Goal: Task Accomplishment & Management: Complete application form

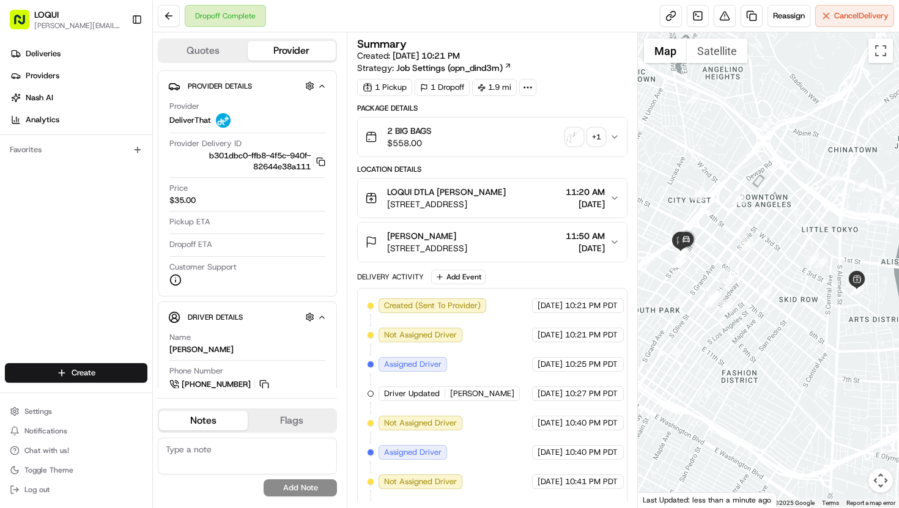
scroll to position [199, 0]
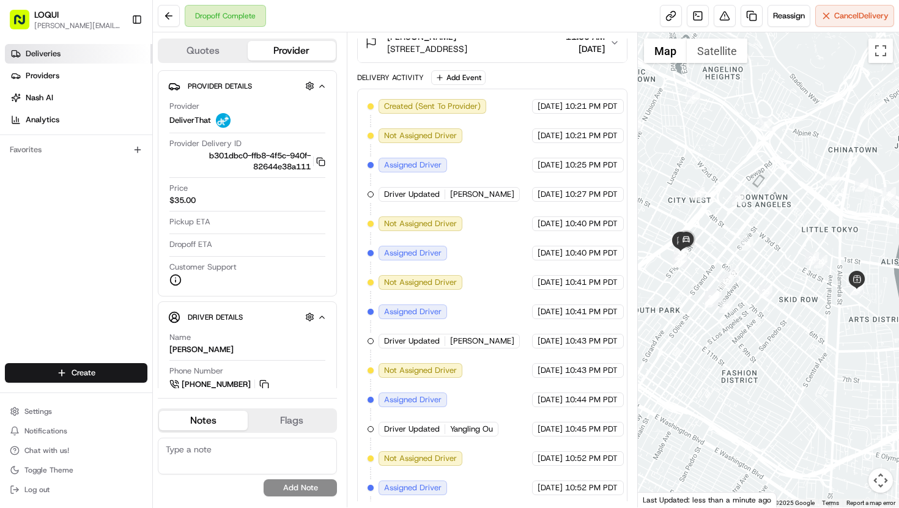
click at [90, 50] on link "Deliveries" at bounding box center [78, 54] width 147 height 20
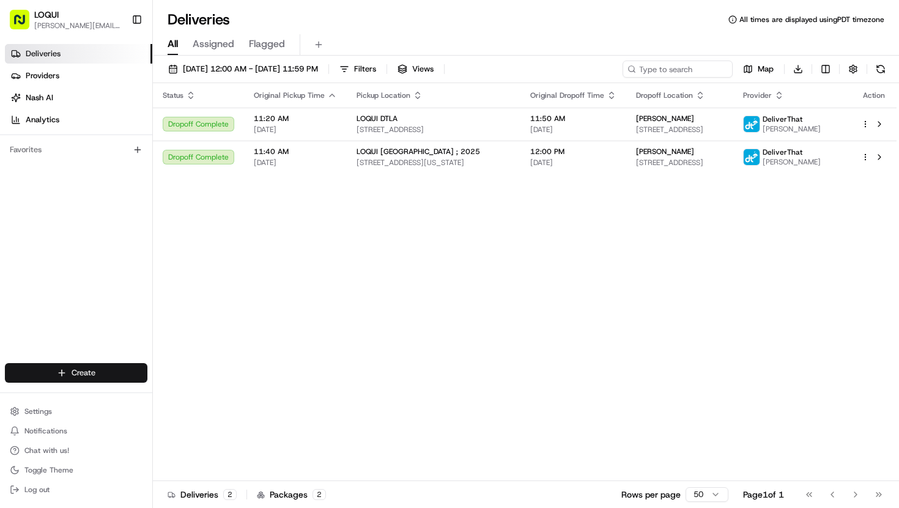
click at [108, 368] on html "LOQUI [PERSON_NAME][EMAIL_ADDRESS][DOMAIN_NAME] Toggle Sidebar Deliveries Provi…" at bounding box center [449, 254] width 899 height 508
click at [198, 398] on link "Delivery" at bounding box center [221, 396] width 136 height 22
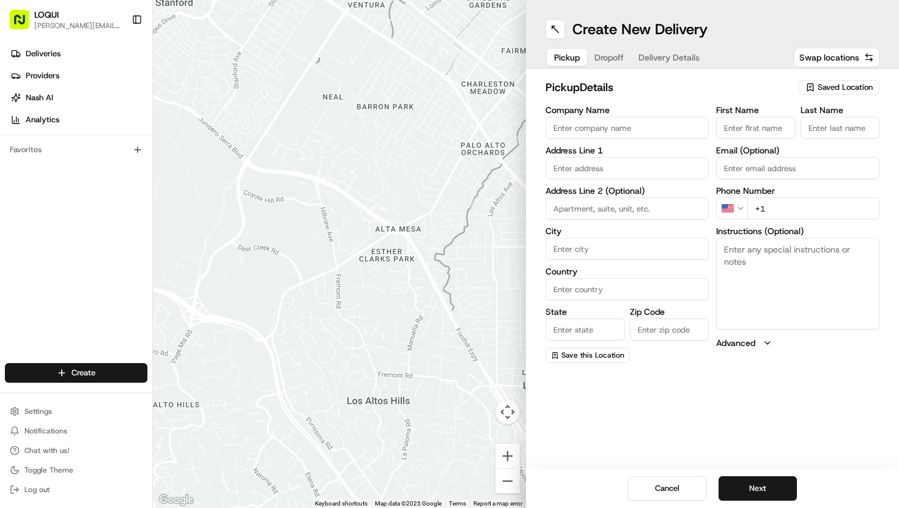
click at [850, 87] on span "Saved Location" at bounding box center [845, 87] width 55 height 11
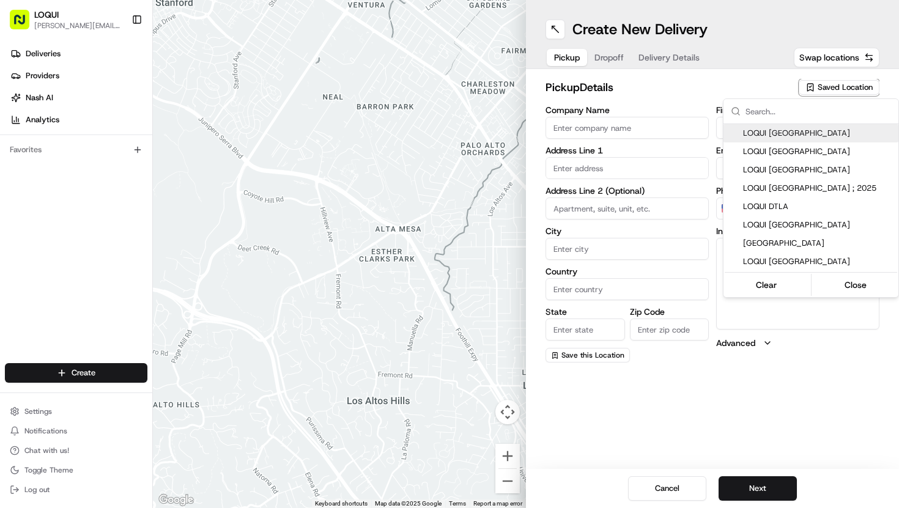
click at [804, 139] on div "LOQUI [GEOGRAPHIC_DATA]" at bounding box center [811, 133] width 175 height 18
type input "LOQUI [GEOGRAPHIC_DATA]"
type input "[STREET_ADDRESS][US_STATE]"
type input "#104"
type input "[GEOGRAPHIC_DATA]"
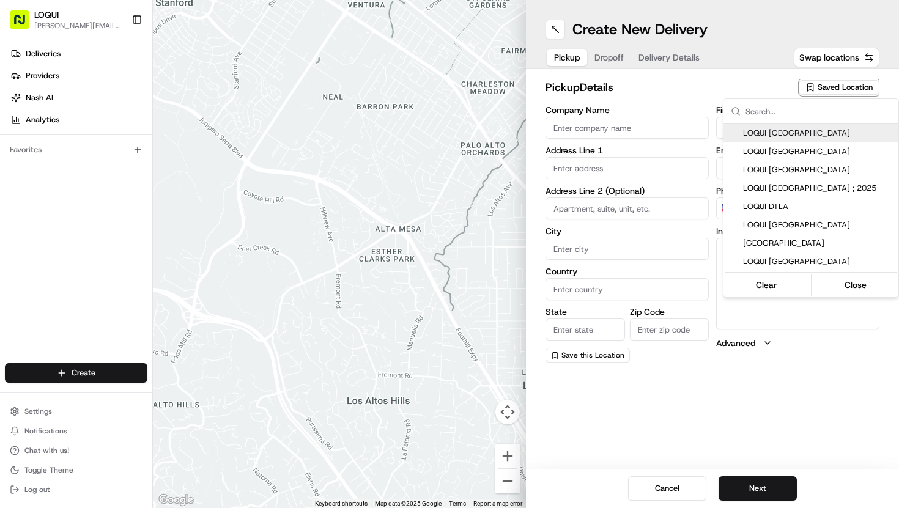
type input "US"
type input "CA"
type input "90232"
type input "Nacho"
type input "Guerineau"
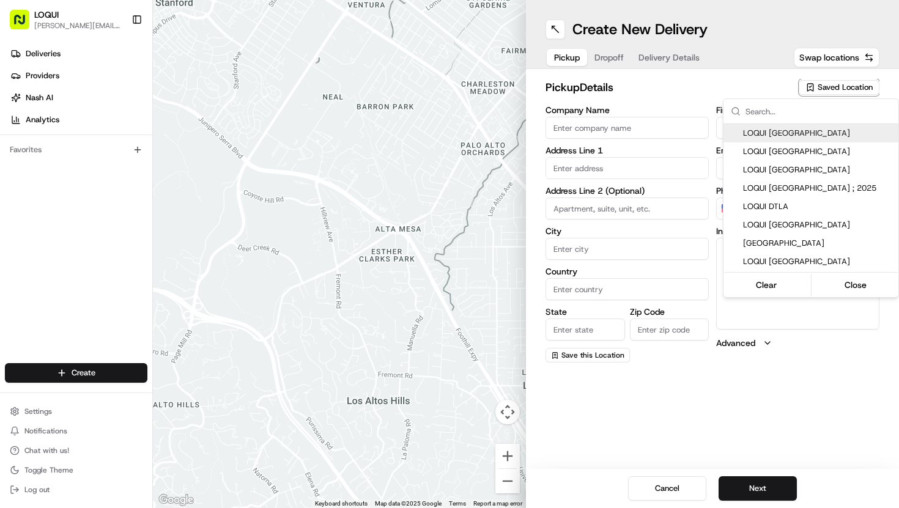
type input "[EMAIL_ADDRESS][DOMAIN_NAME]"
type input "[PHONE_NUMBER]"
type textarea "Located within the PLATFORM development and next door to Blue Bottle Coffee. As…"
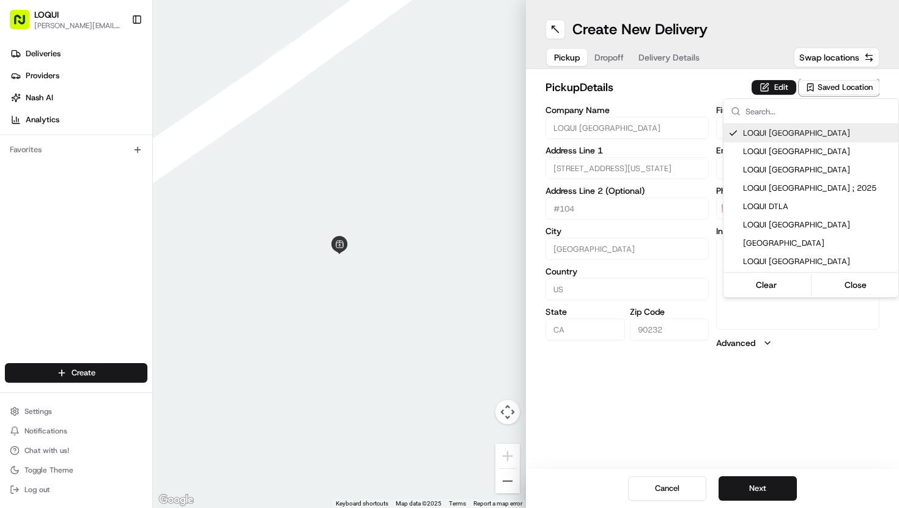
click at [686, 93] on html "LOQUI [PERSON_NAME][EMAIL_ADDRESS][DOMAIN_NAME] Toggle Sidebar Deliveries Provi…" at bounding box center [449, 254] width 899 height 508
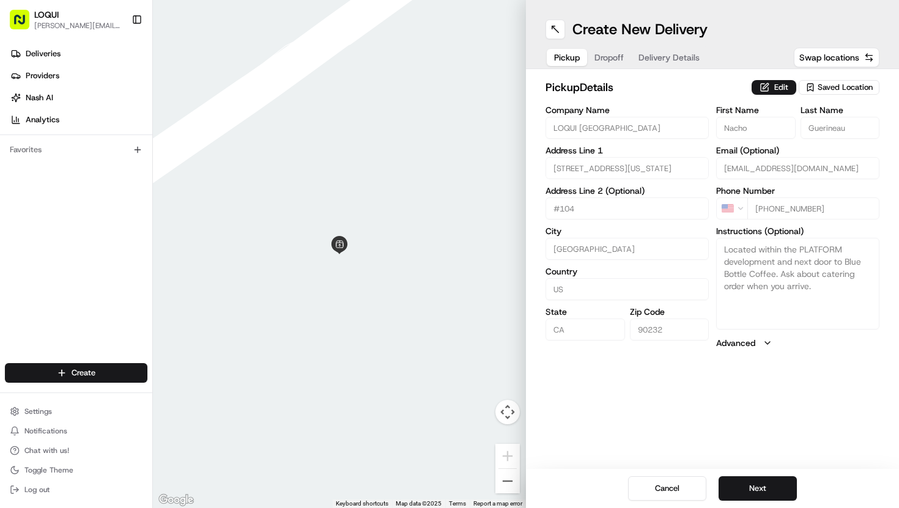
click at [817, 91] on div "Saved Location" at bounding box center [839, 87] width 81 height 15
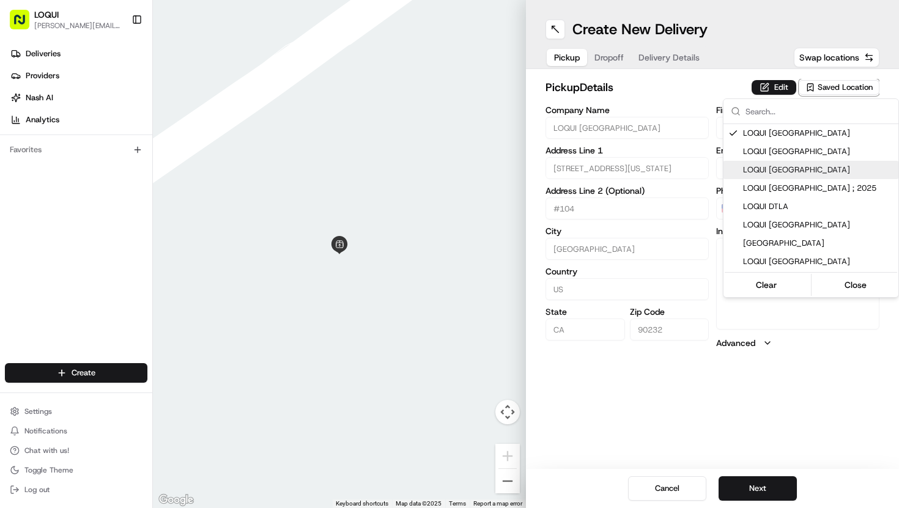
click at [794, 161] on div "LOQUI [GEOGRAPHIC_DATA]" at bounding box center [811, 170] width 175 height 18
type input "LOQUI [GEOGRAPHIC_DATA]"
type input "[PERSON_NAME]"
type input "[PERSON_NAME][EMAIL_ADDRESS][DOMAIN_NAME]"
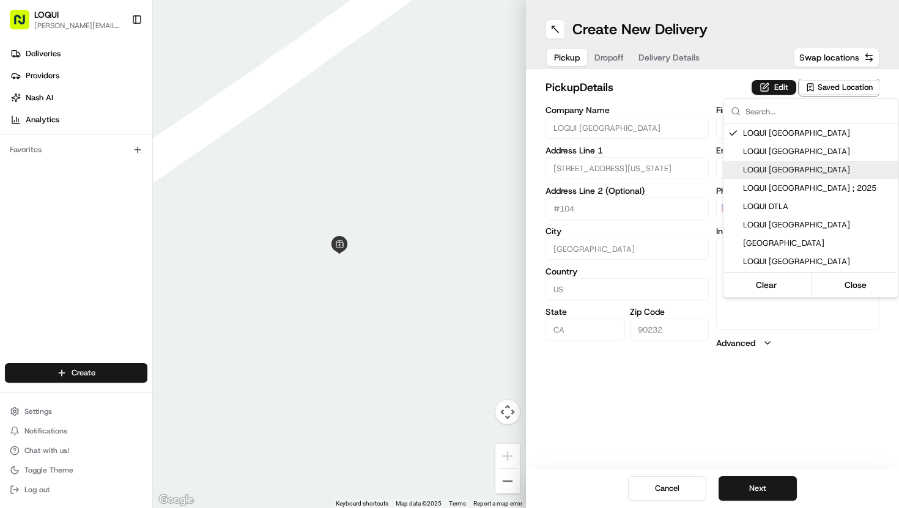
type input "[PHONE_NUMBER]"
click at [791, 155] on span "LOQUI [GEOGRAPHIC_DATA]" at bounding box center [818, 151] width 150 height 11
type input "LOQUI [GEOGRAPHIC_DATA]"
type input "Zaira"
type input "Paredon"
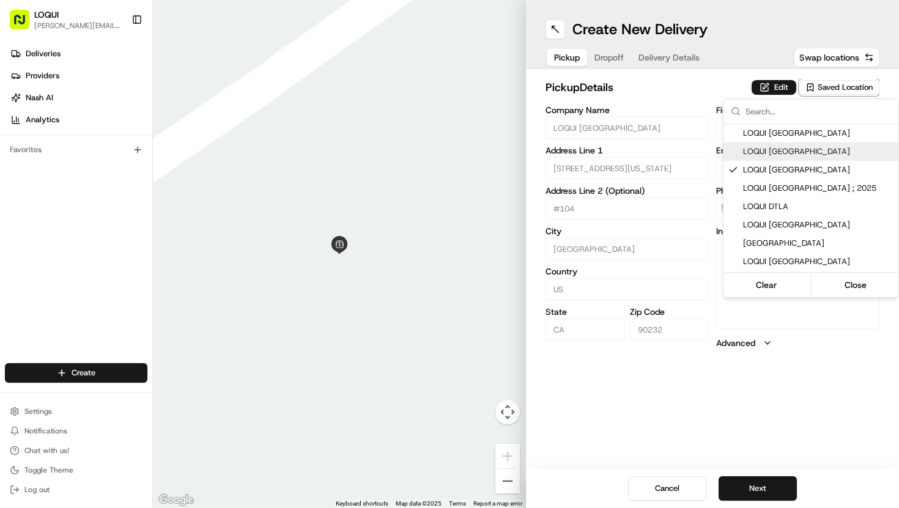
type input "[PHONE_NUMBER]"
click at [706, 101] on html "LOQUI [PERSON_NAME][EMAIL_ADDRESS][DOMAIN_NAME] Toggle Sidebar Deliveries Provi…" at bounding box center [449, 254] width 899 height 508
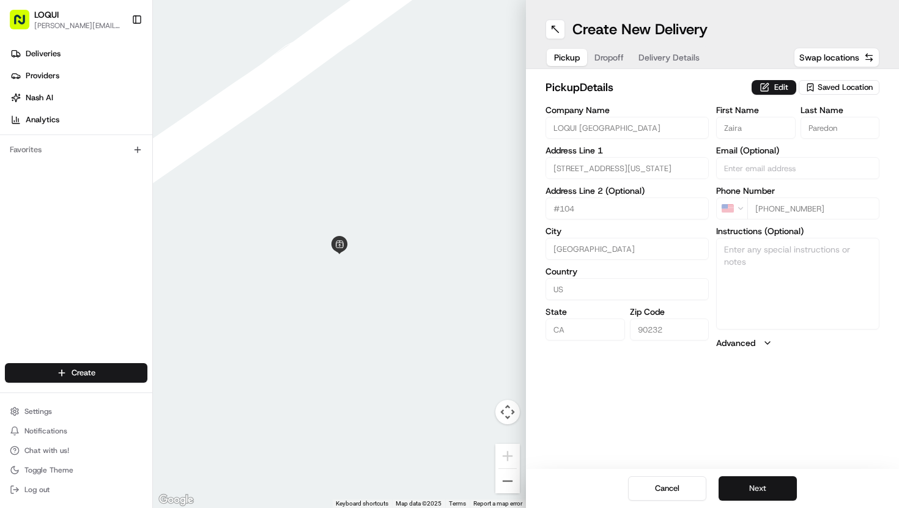
click at [752, 489] on button "Next" at bounding box center [758, 489] width 78 height 24
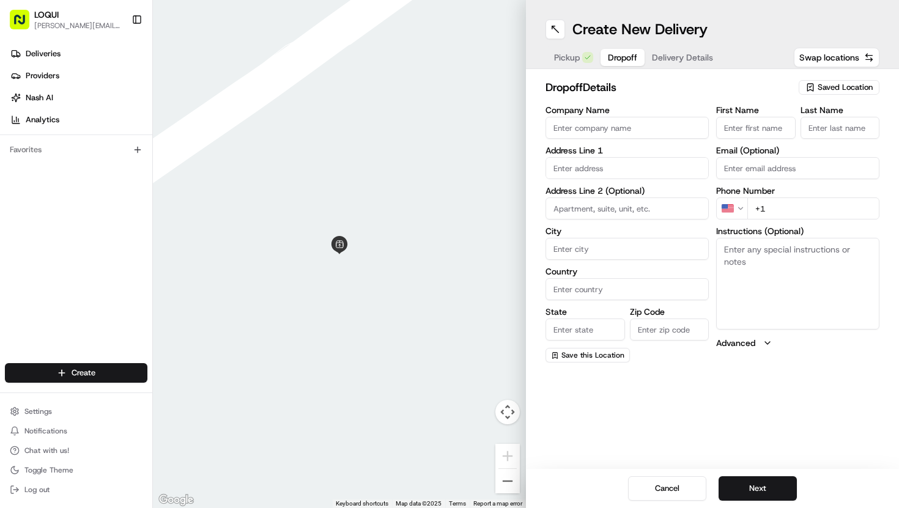
click at [826, 87] on span "Saved Location" at bounding box center [845, 87] width 55 height 11
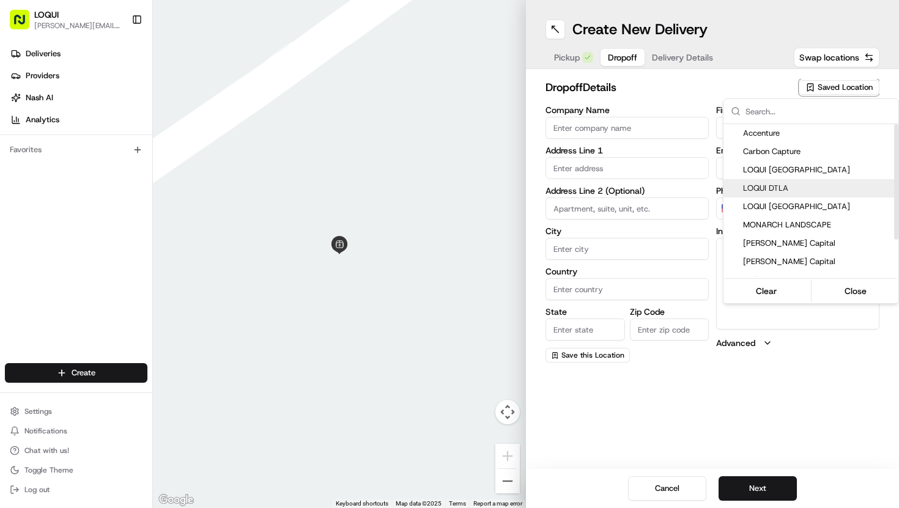
click at [801, 189] on span "LOQUI DTLA" at bounding box center [818, 188] width 150 height 11
type input "LOQUI DTLA"
type input "[STREET_ADDRESS]"
type input "#150"
type input "[GEOGRAPHIC_DATA]"
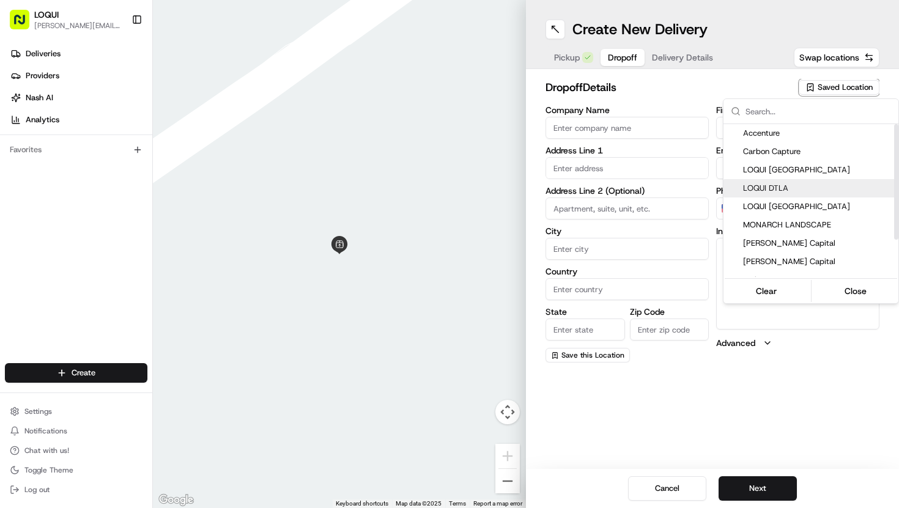
type input "US"
type input "CA"
type input "90013"
type input "[PERSON_NAME]"
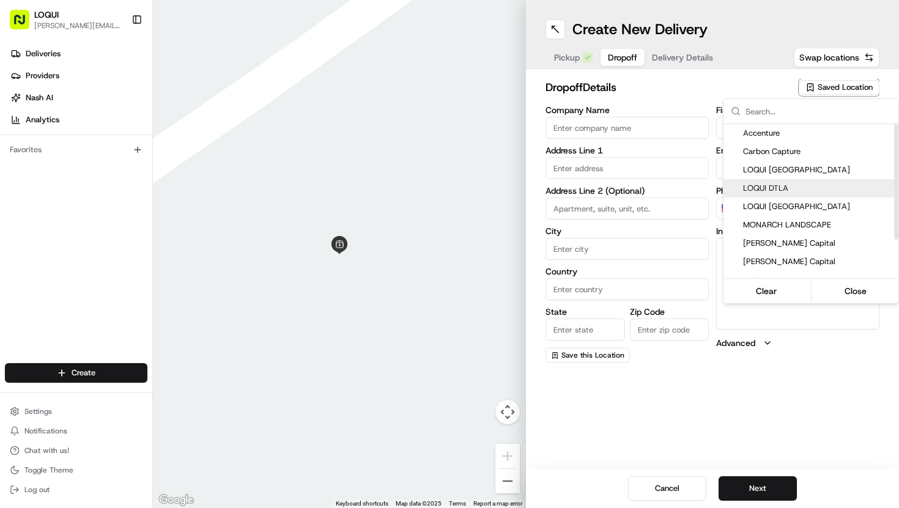
type input "[PHONE_NUMBER]"
type textarea "Located next to [GEOGRAPHIC_DATA]. We are tucked into the back of the patio and…"
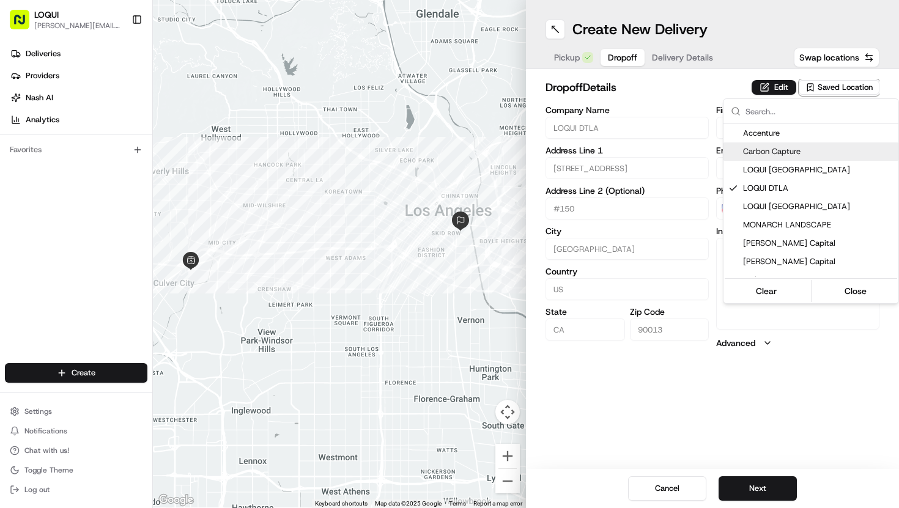
click at [662, 105] on html "LOQUI [PERSON_NAME][EMAIL_ADDRESS][DOMAIN_NAME] Toggle Sidebar Deliveries Provi…" at bounding box center [449, 254] width 899 height 508
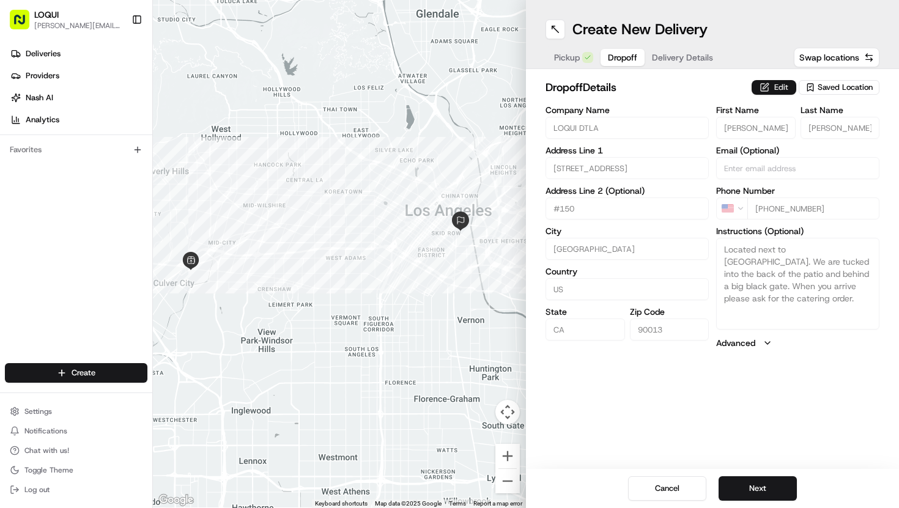
click at [768, 89] on button "Edit" at bounding box center [774, 87] width 45 height 15
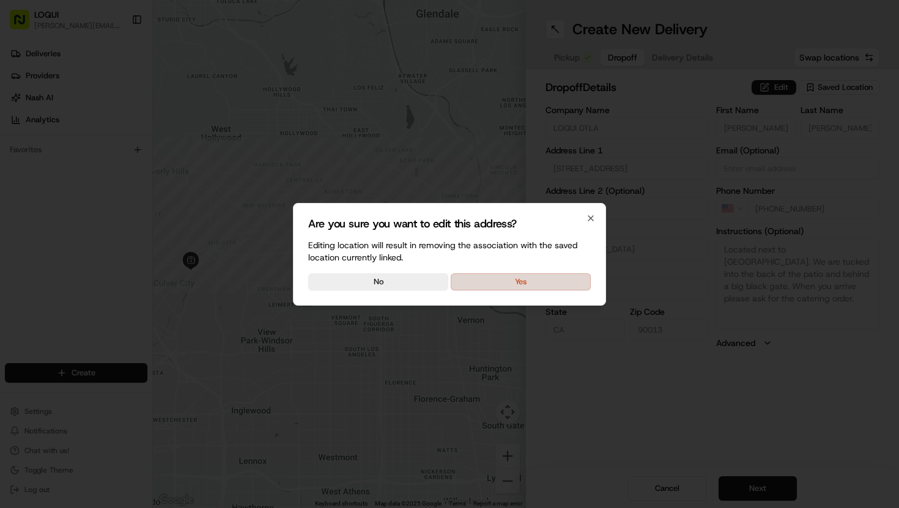
click at [549, 289] on button "Yes" at bounding box center [521, 281] width 140 height 17
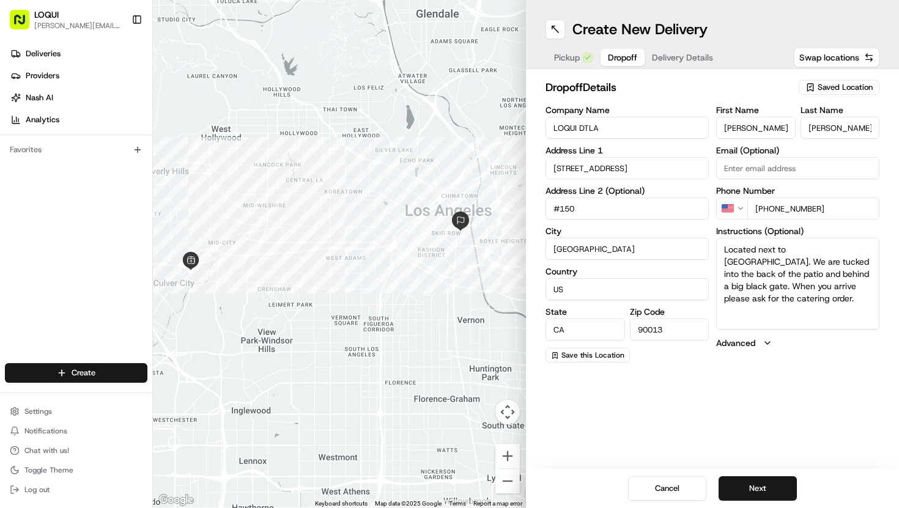
click at [746, 126] on input "[PERSON_NAME]" at bounding box center [756, 128] width 80 height 22
drag, startPoint x: 746, startPoint y: 126, endPoint x: 694, endPoint y: 126, distance: 52.0
click at [694, 126] on div "Company Name LOQUI DTLA Address Line 1 803 Traction Ave Address Line 2 (Optiona…" at bounding box center [713, 234] width 334 height 257
type input "[PERSON_NAME]"
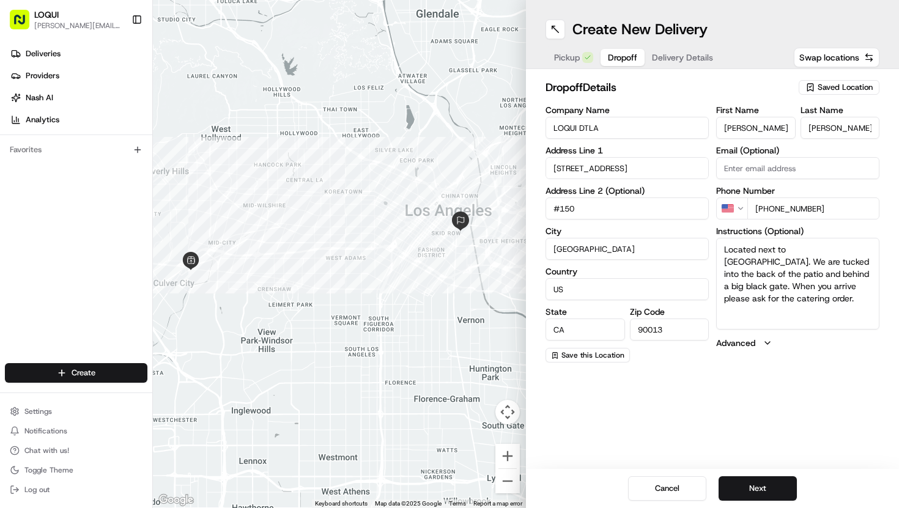
drag, startPoint x: 829, startPoint y: 132, endPoint x: 782, endPoint y: 130, distance: 46.5
click at [782, 130] on div "First Name [PERSON_NAME] Name [PERSON_NAME]" at bounding box center [797, 122] width 163 height 33
type input "Stanciell"
click at [755, 486] on button "Next" at bounding box center [758, 489] width 78 height 24
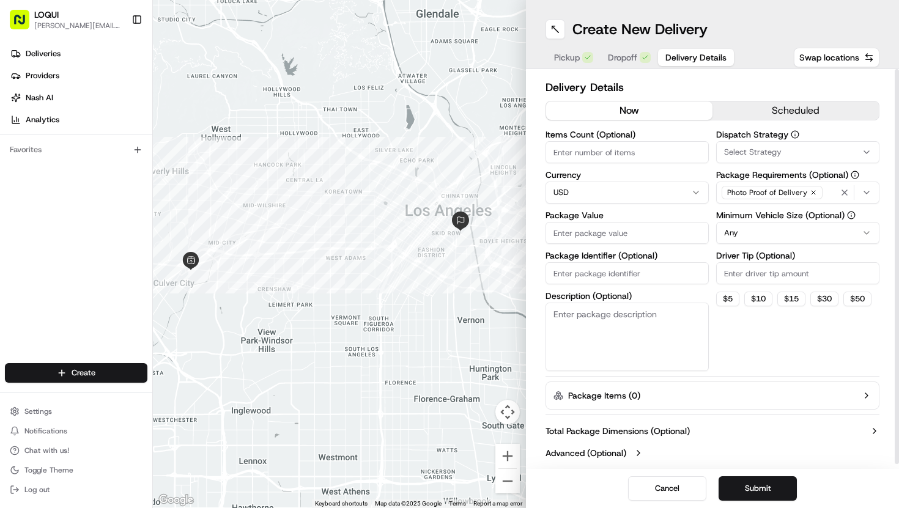
click at [739, 276] on input "Driver Tip (Optional)" at bounding box center [797, 273] width 163 height 22
type input "3"
click at [722, 276] on input "3" at bounding box center [797, 273] width 163 height 22
drag, startPoint x: 736, startPoint y: 274, endPoint x: 725, endPoint y: 274, distance: 11.6
click at [727, 274] on input "3" at bounding box center [797, 273] width 163 height 22
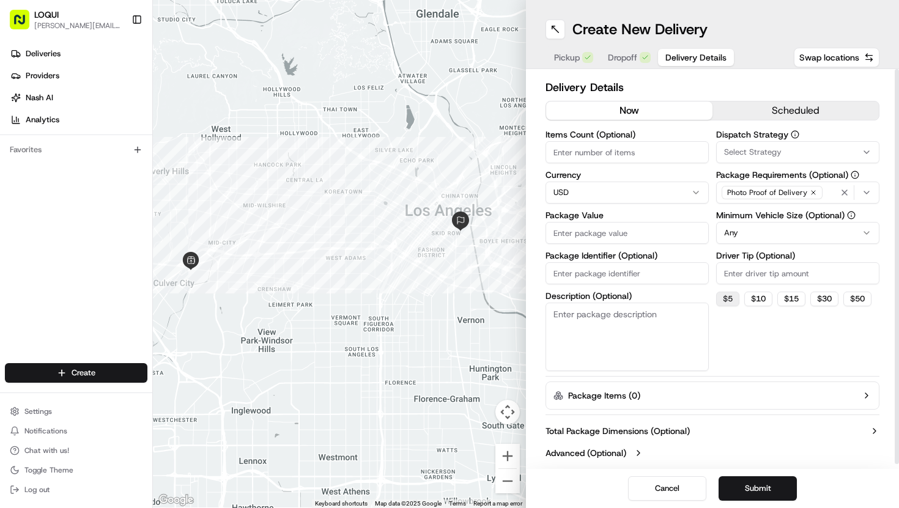
click at [727, 297] on button "$ 5" at bounding box center [727, 299] width 23 height 15
type input "5"
click at [666, 327] on textarea "Description (Optional)" at bounding box center [627, 337] width 163 height 69
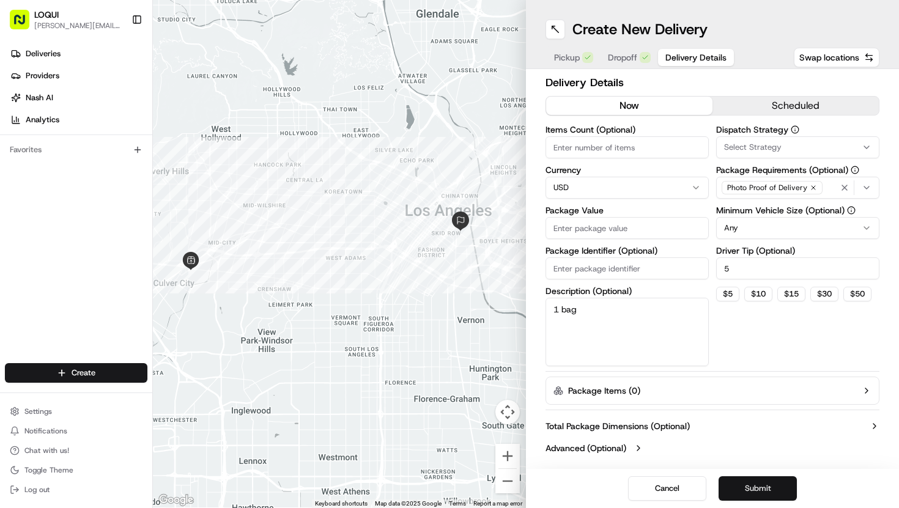
type textarea "1 bag"
click at [765, 492] on button "Submit" at bounding box center [758, 489] width 78 height 24
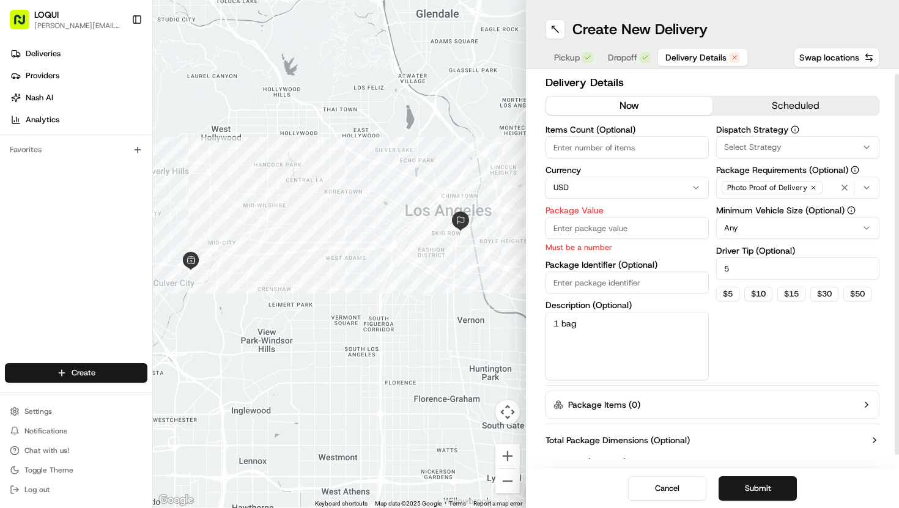
click at [656, 231] on input "Package Value" at bounding box center [627, 228] width 163 height 22
type input "6"
click at [795, 342] on div "Dispatch Strategy Select Strategy Package Requirements (Optional) Photo Proof o…" at bounding box center [797, 252] width 163 height 255
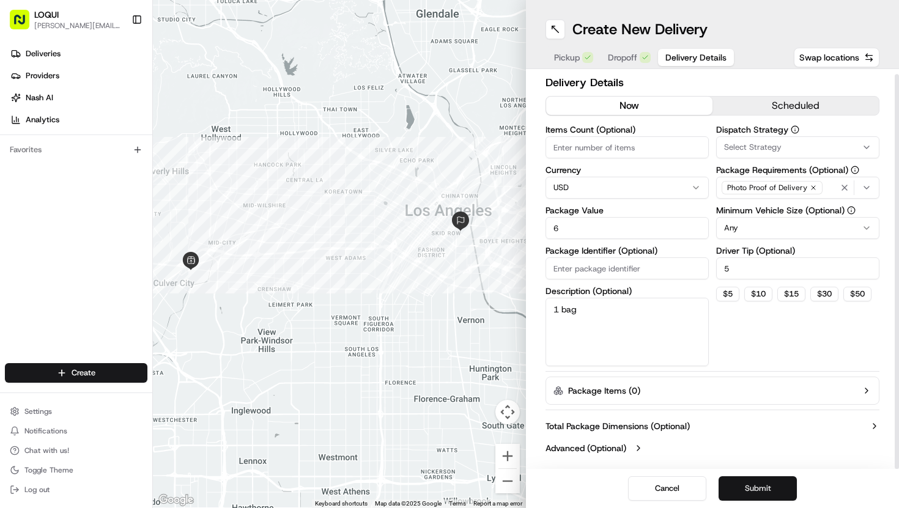
click at [768, 484] on button "Submit" at bounding box center [758, 489] width 78 height 24
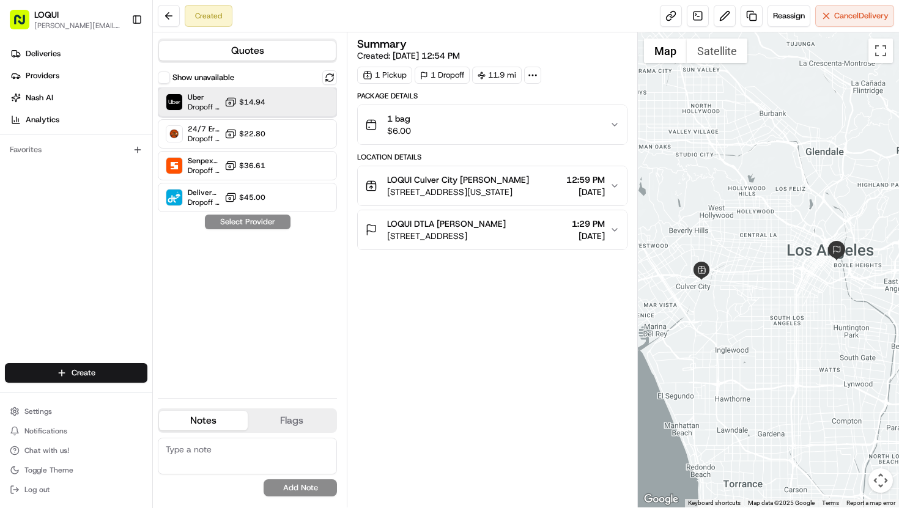
click at [299, 103] on div at bounding box center [299, 102] width 15 height 15
click at [262, 223] on button "Assign Provider" at bounding box center [247, 222] width 87 height 15
